Goal: Browse casually: Explore the website without a specific task or goal

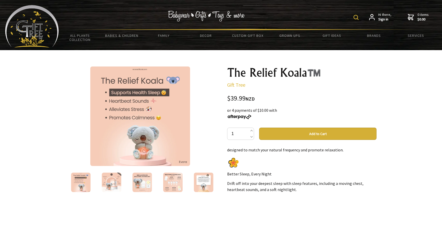
scroll to position [106, 0]
click at [119, 184] on img at bounding box center [111, 182] width 19 height 19
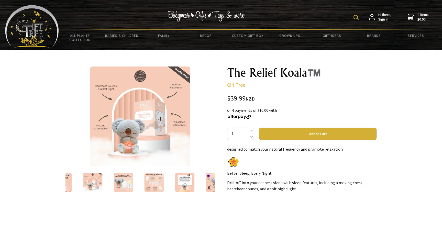
click at [135, 182] on div at bounding box center [123, 182] width 31 height 21
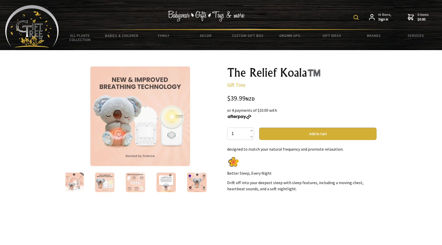
click at [140, 183] on img at bounding box center [135, 182] width 19 height 19
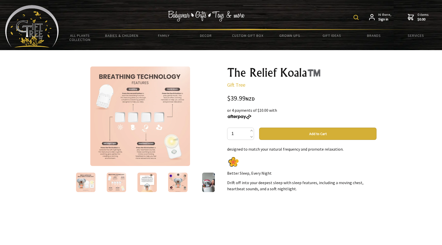
click at [147, 182] on img at bounding box center [146, 182] width 19 height 19
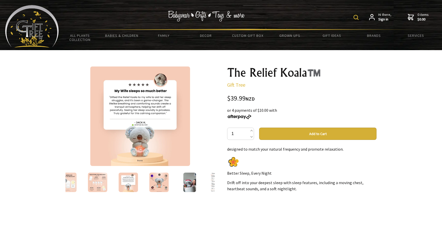
click at [147, 182] on div at bounding box center [159, 182] width 31 height 21
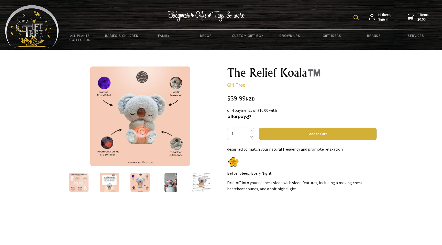
click at [147, 182] on img at bounding box center [139, 182] width 19 height 19
click at [164, 184] on img at bounding box center [170, 182] width 13 height 19
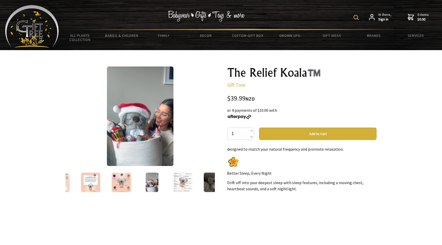
click at [177, 183] on img at bounding box center [182, 182] width 19 height 19
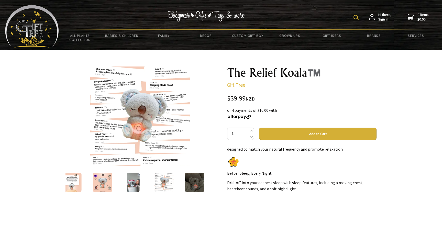
click at [177, 183] on div at bounding box center [164, 182] width 31 height 21
click at [190, 185] on img at bounding box center [194, 182] width 19 height 19
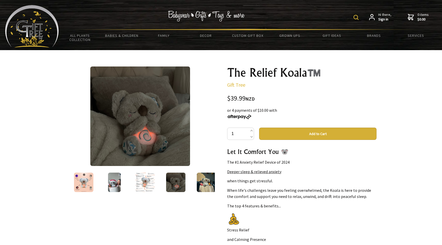
scroll to position [106, 0]
